Goal: Task Accomplishment & Management: Manage account settings

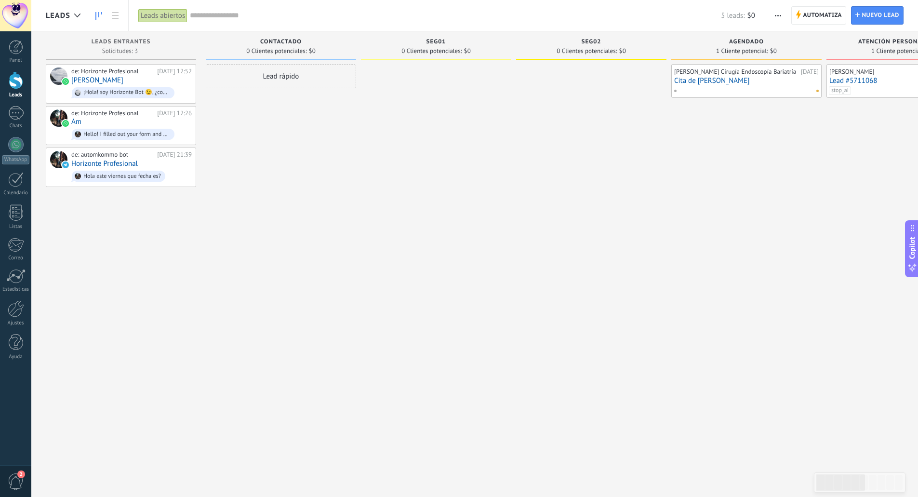
click at [24, 18] on div at bounding box center [15, 15] width 31 height 31
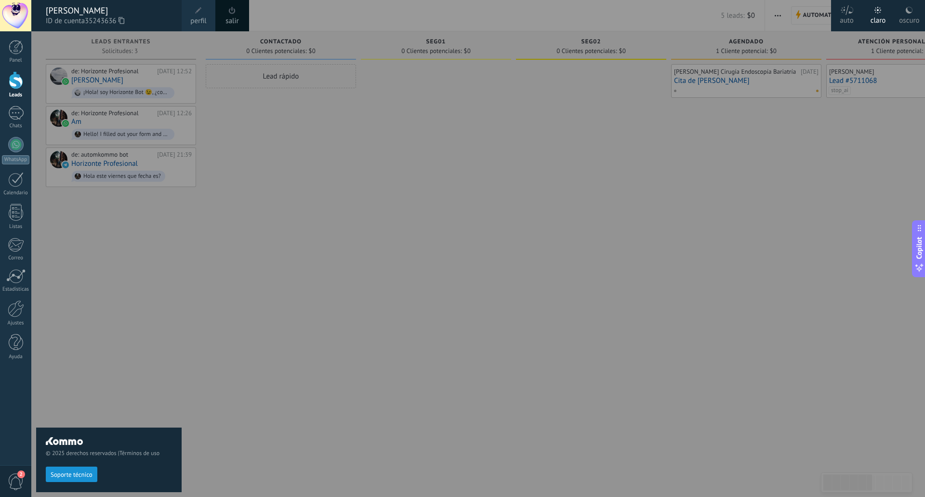
click at [238, 16] on link "salir" at bounding box center [231, 21] width 13 height 11
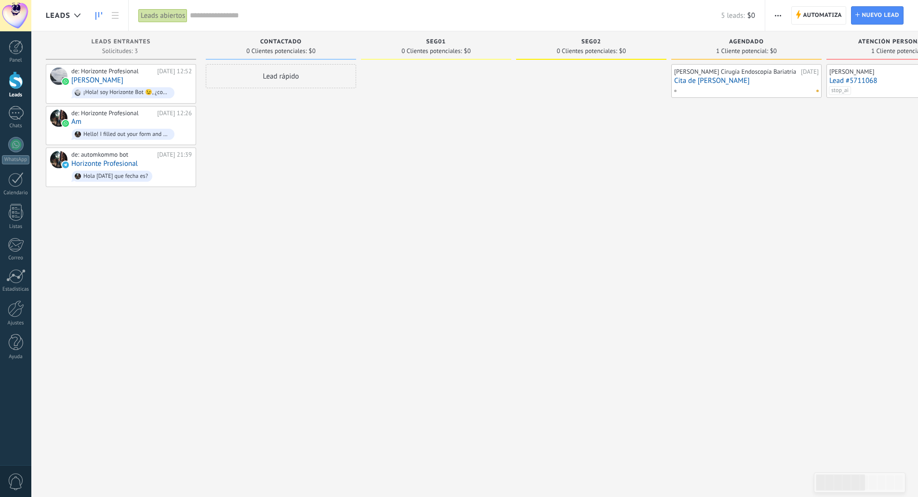
click at [13, 19] on div at bounding box center [15, 15] width 31 height 31
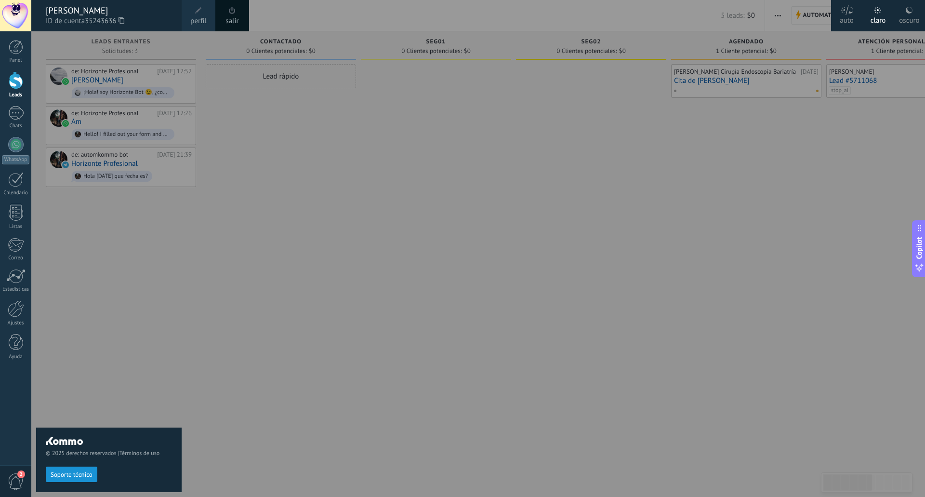
click at [234, 14] on span at bounding box center [232, 10] width 11 height 11
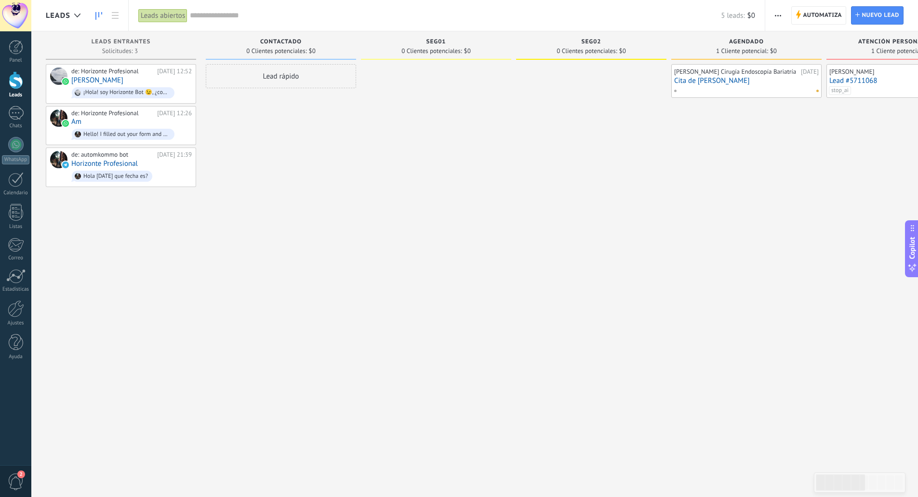
click at [704, 85] on link "Cita de [PERSON_NAME]" at bounding box center [746, 81] width 145 height 8
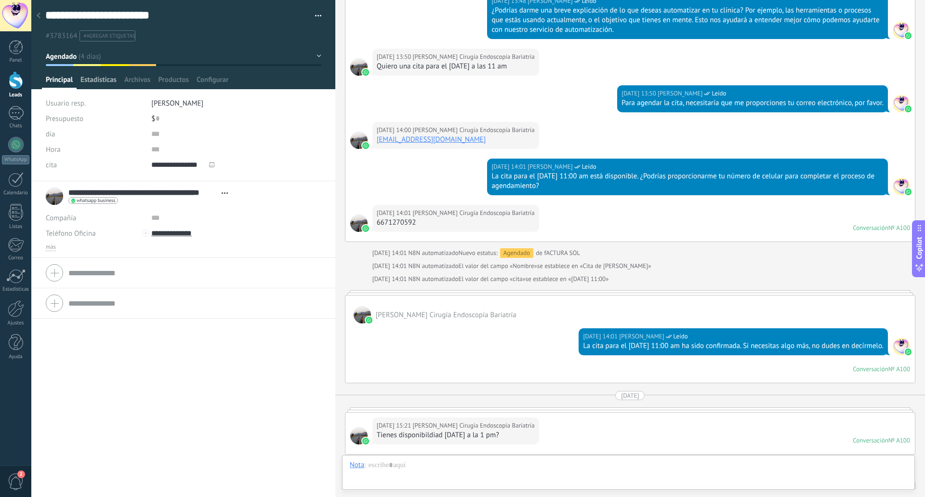
scroll to position [4211, 0]
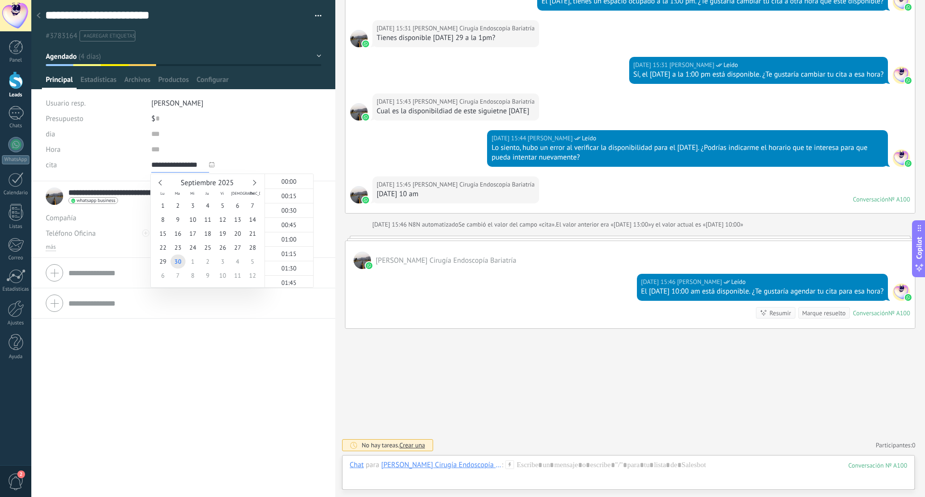
click at [166, 164] on input "**********" at bounding box center [180, 164] width 58 height 15
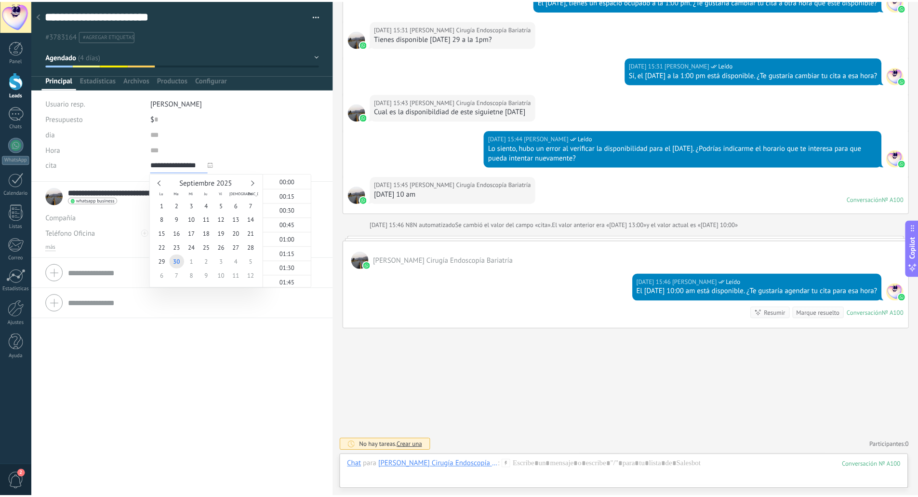
scroll to position [1222, 0]
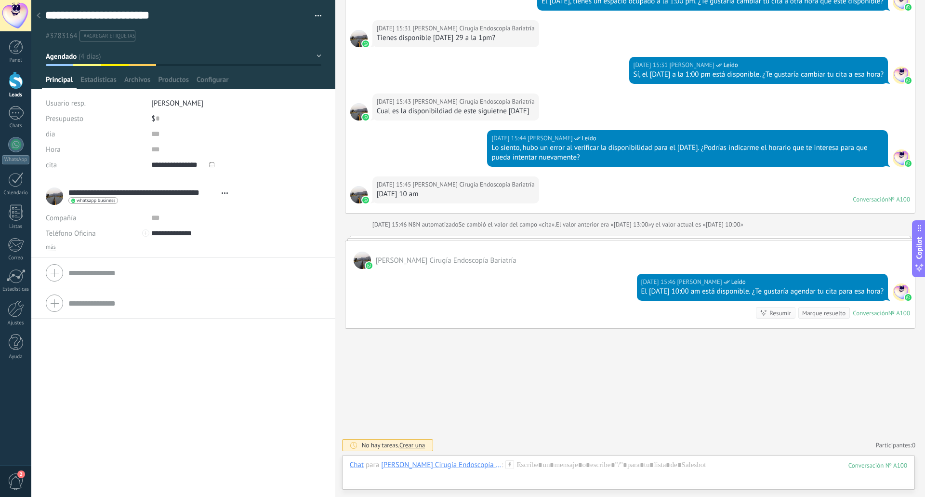
click at [129, 165] on div "cita" at bounding box center [95, 164] width 98 height 15
click at [54, 246] on span "más" at bounding box center [51, 247] width 10 height 8
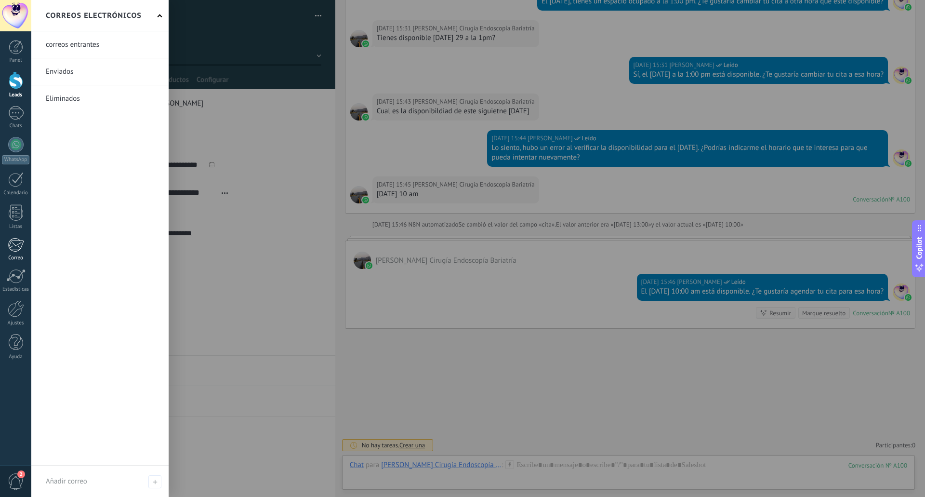
click at [16, 246] on div at bounding box center [16, 244] width 16 height 14
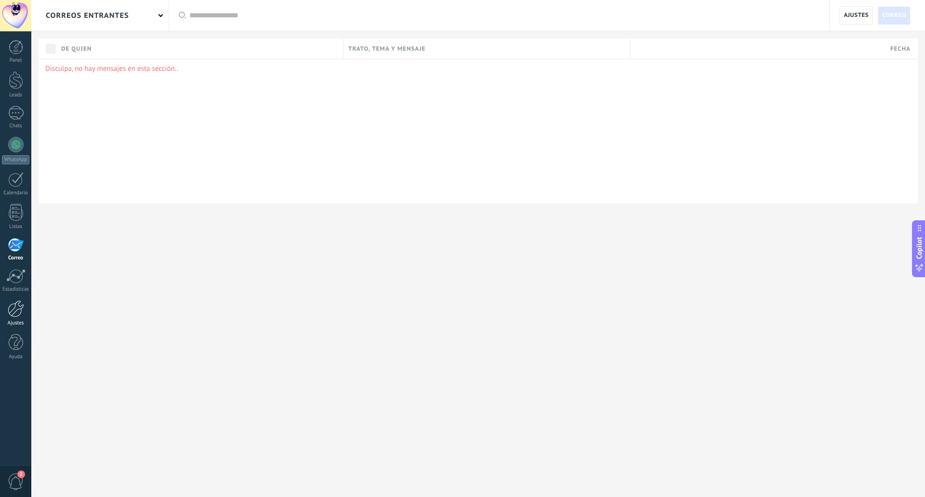
click at [14, 323] on div "Ajustes" at bounding box center [16, 323] width 28 height 6
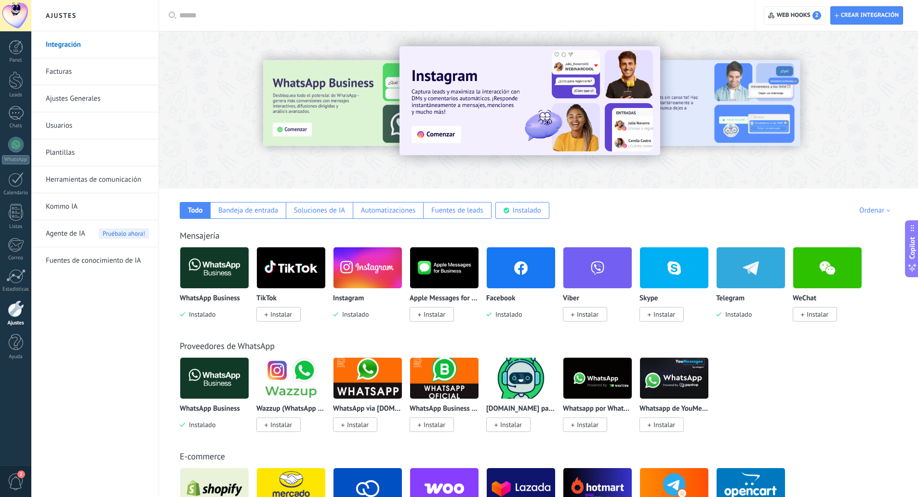
click at [512, 265] on img at bounding box center [521, 267] width 68 height 47
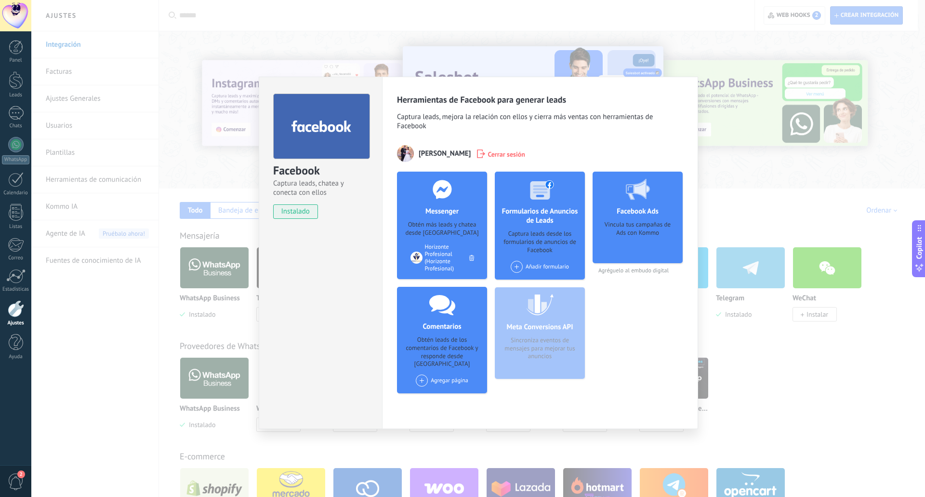
click at [425, 374] on span at bounding box center [422, 380] width 12 height 12
click at [439, 391] on div "Horizonte Profesional" at bounding box center [452, 398] width 74 height 21
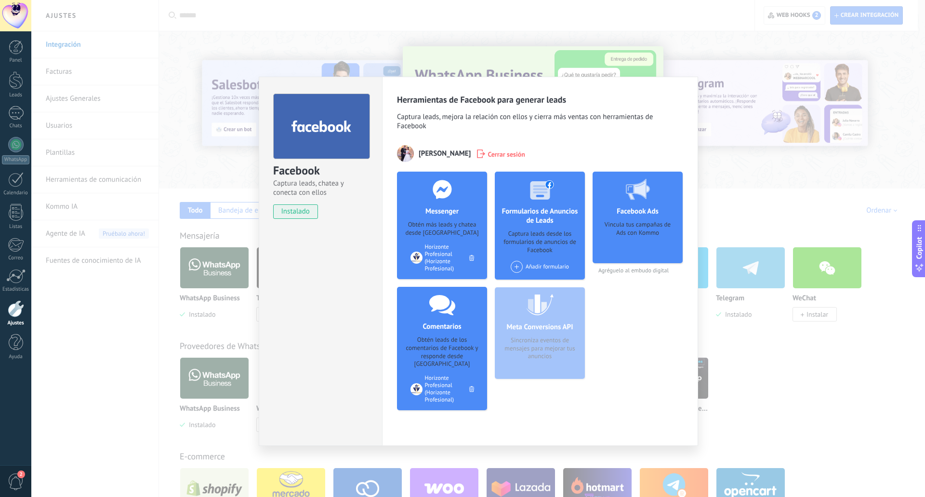
click at [632, 230] on div "Vincula tus campañas de Ads con Kommo" at bounding box center [637, 239] width 75 height 36
click at [639, 220] on div "Facebook Ads Vincula tus campañas de Ads con Kommo" at bounding box center [638, 218] width 90 height 92
click at [713, 208] on div "Facebook Captura leads, chatea y conecta con ellos instalado Desinstalar Herram…" at bounding box center [478, 248] width 894 height 497
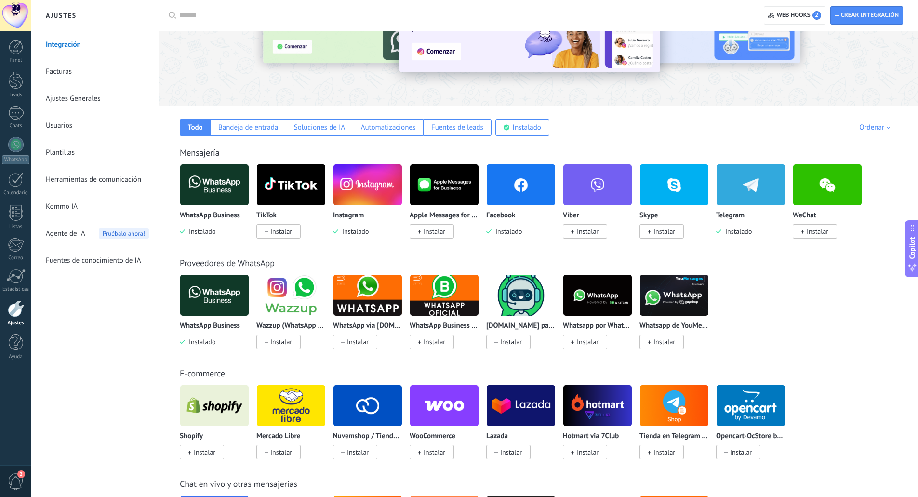
scroll to position [83, 0]
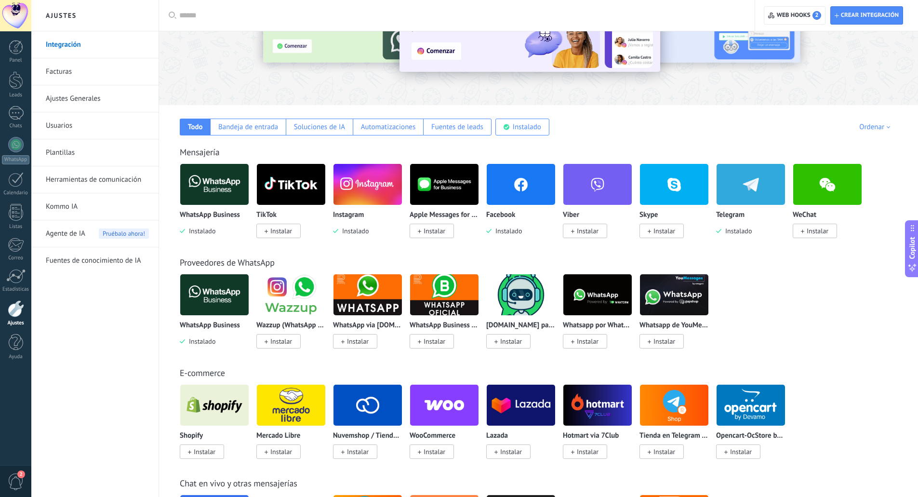
click at [345, 227] on span "Instalado" at bounding box center [353, 230] width 30 height 9
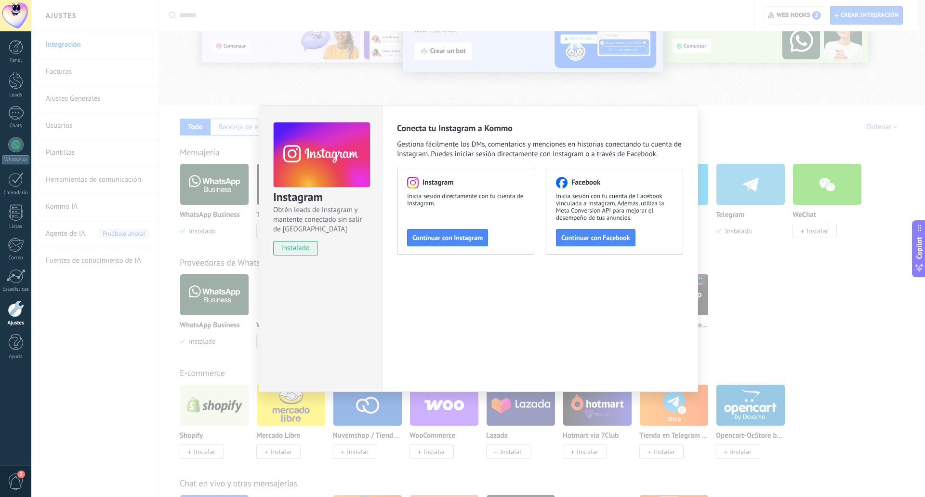
click at [725, 219] on div "Instagram Obtén leads de Instagram y mantente conectado sin salir de Kommo inst…" at bounding box center [478, 248] width 894 height 497
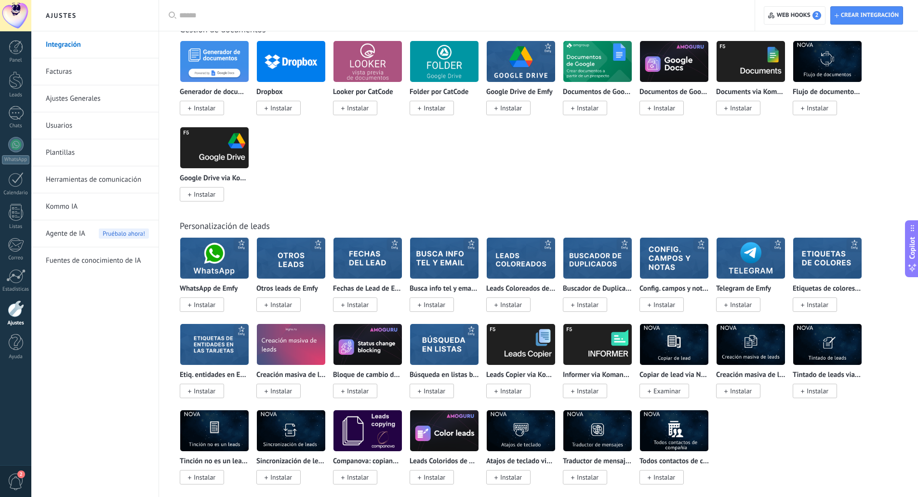
scroll to position [2347, 0]
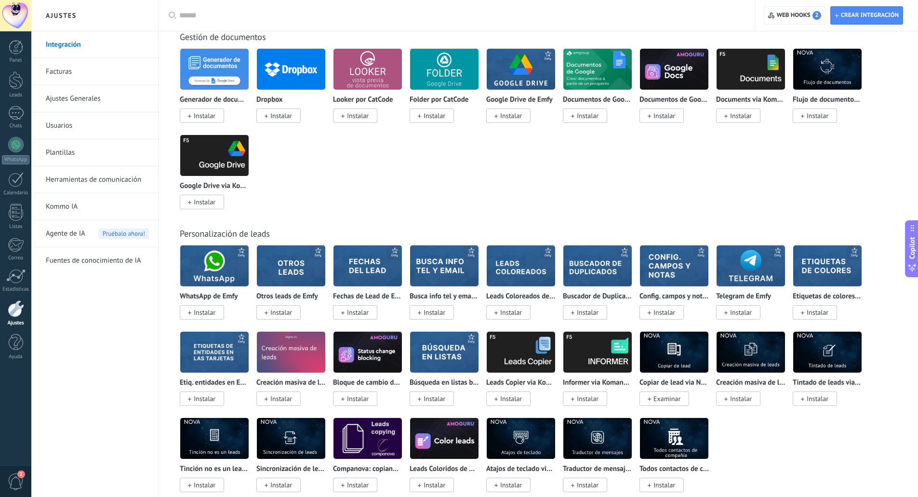
click at [109, 179] on link "Herramientas de comunicación" at bounding box center [97, 179] width 103 height 27
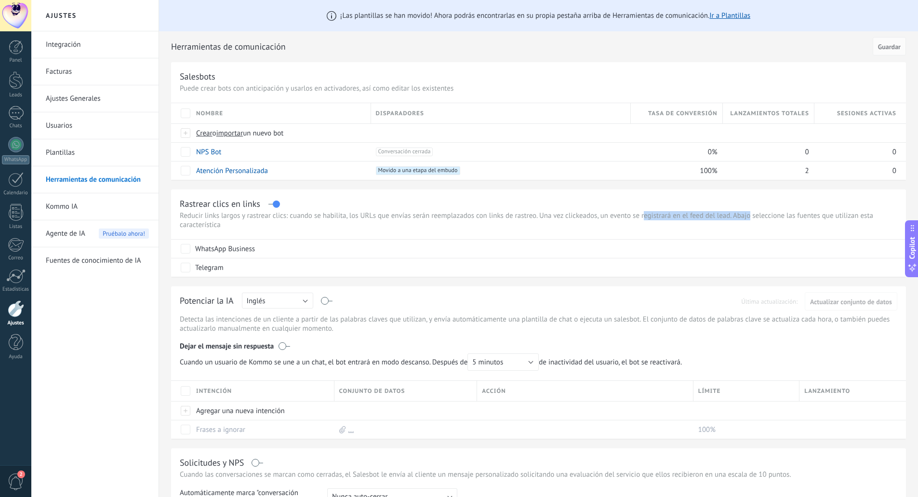
drag, startPoint x: 645, startPoint y: 218, endPoint x: 750, endPoint y: 215, distance: 105.1
click at [750, 215] on p "Reducir links largos y rastrear clics: cuando se habilita, los URLs que envías …" at bounding box center [538, 220] width 717 height 18
